Goal: Task Accomplishment & Management: Manage account settings

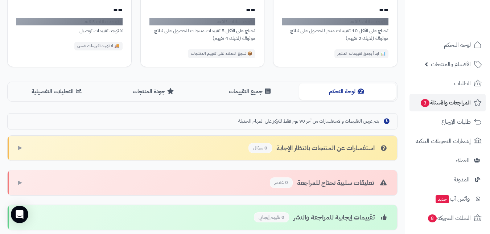
scroll to position [109, 0]
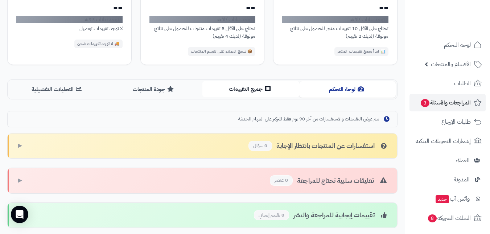
click at [234, 89] on button "جميع التقييمات" at bounding box center [251, 89] width 97 height 16
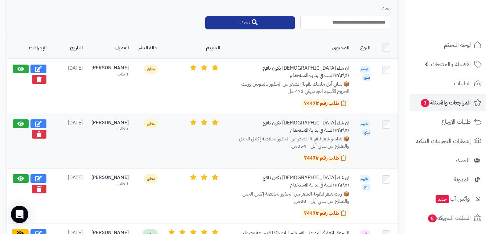
scroll to position [254, 0]
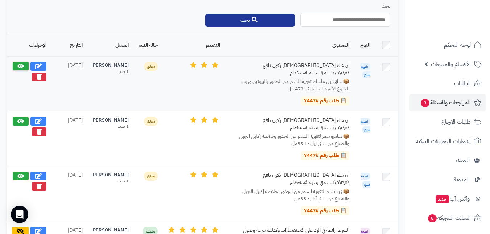
click at [18, 66] on icon at bounding box center [20, 66] width 7 height 6
click at [20, 65] on icon at bounding box center [20, 66] width 7 height 6
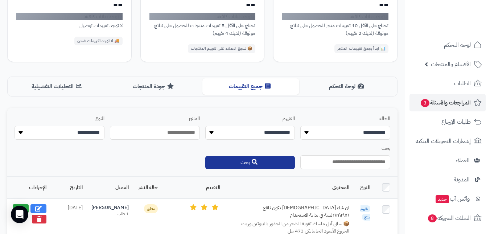
scroll to position [109, 0]
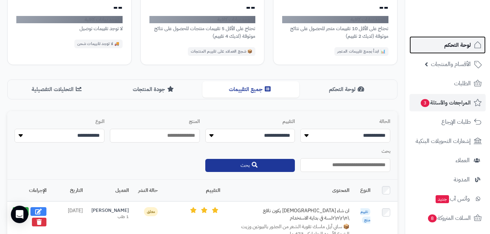
click at [448, 40] on span "لوحة التحكم" at bounding box center [458, 45] width 26 height 10
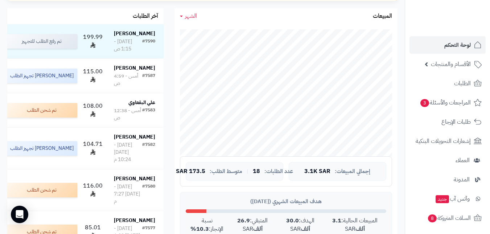
scroll to position [145, 0]
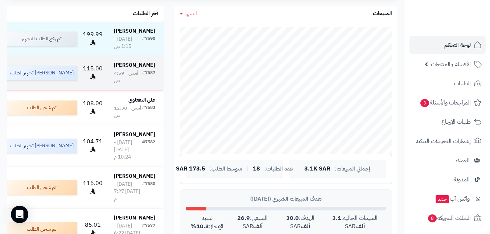
click at [107, 65] on td "سلطان العدواني #7587 أمس - 4:59 ص" at bounding box center [135, 73] width 58 height 34
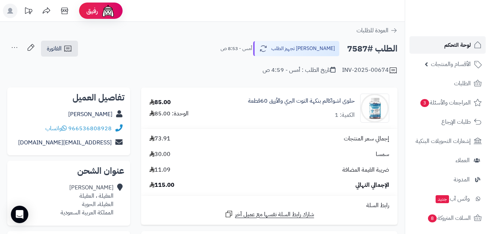
click at [471, 41] on link "لوحة التحكم" at bounding box center [448, 44] width 76 height 17
